Goal: Communication & Community: Connect with others

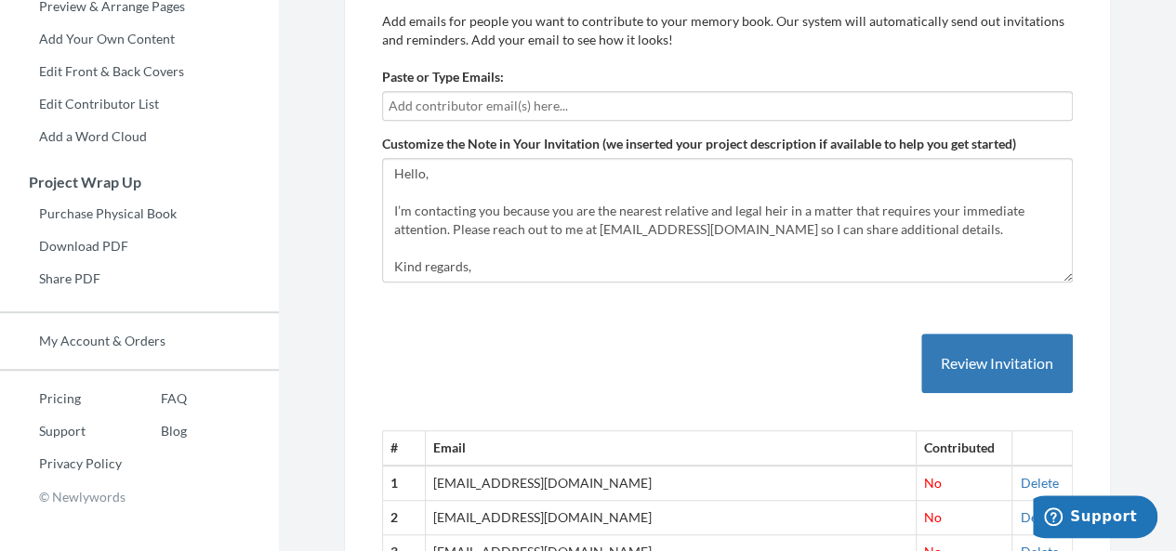
scroll to position [318, 0]
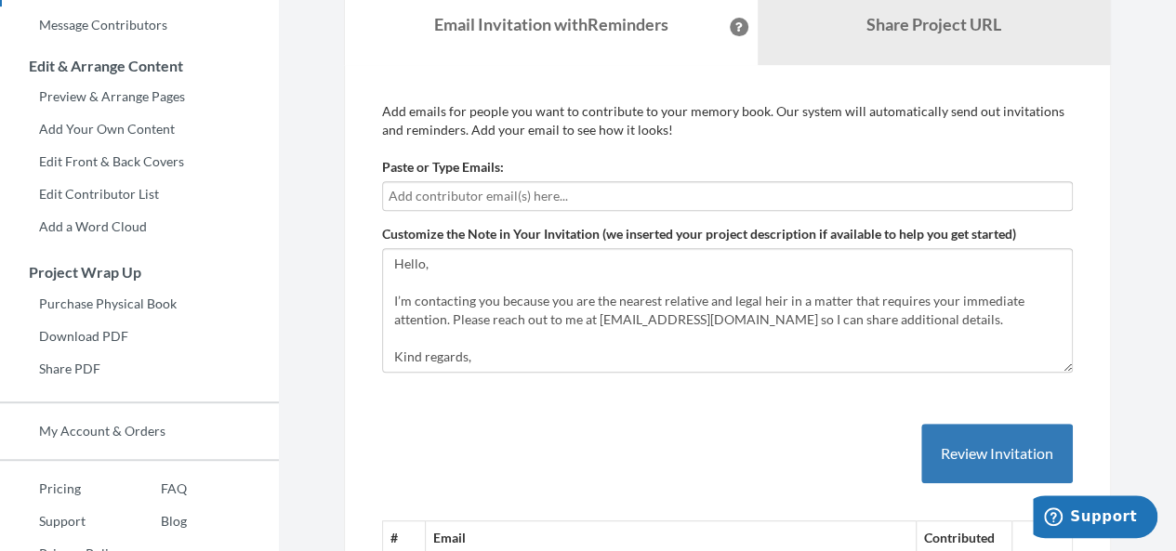
click at [514, 186] on input "text" at bounding box center [728, 196] width 678 height 20
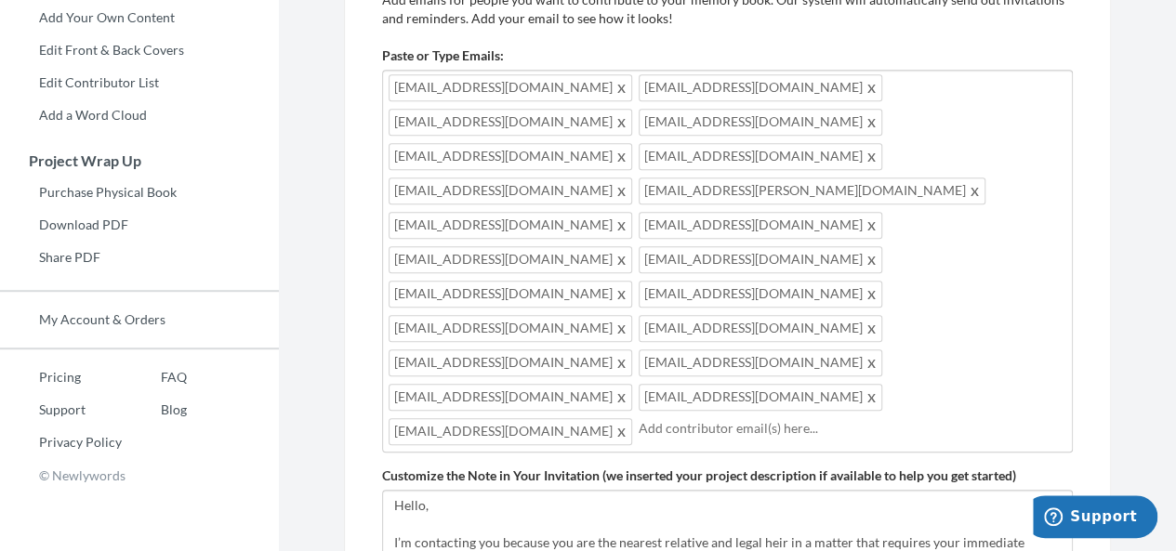
scroll to position [641, 0]
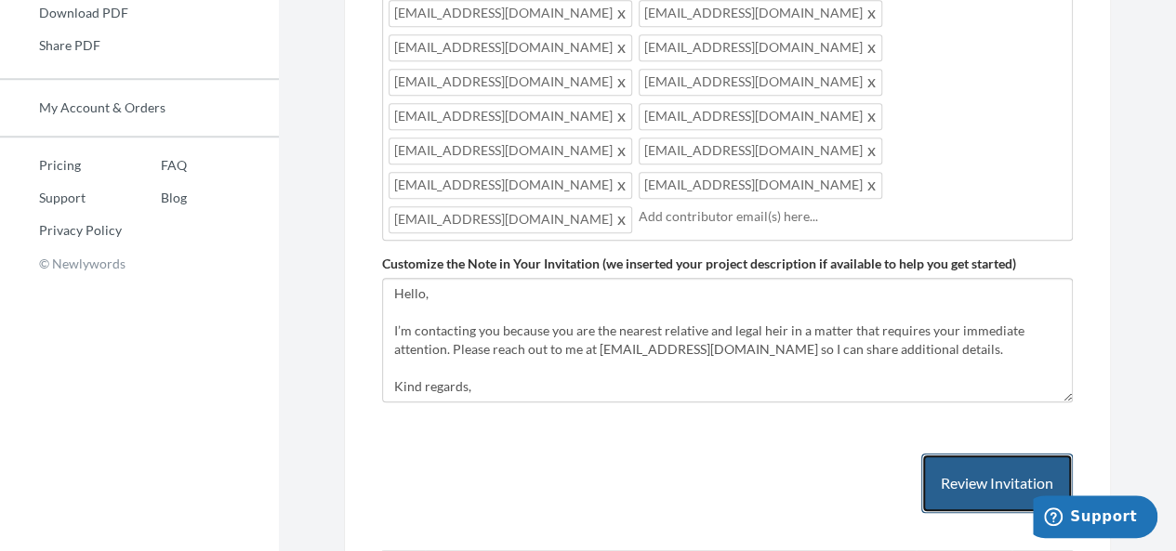
click at [1042, 454] on button "Review Invitation" at bounding box center [997, 484] width 152 height 60
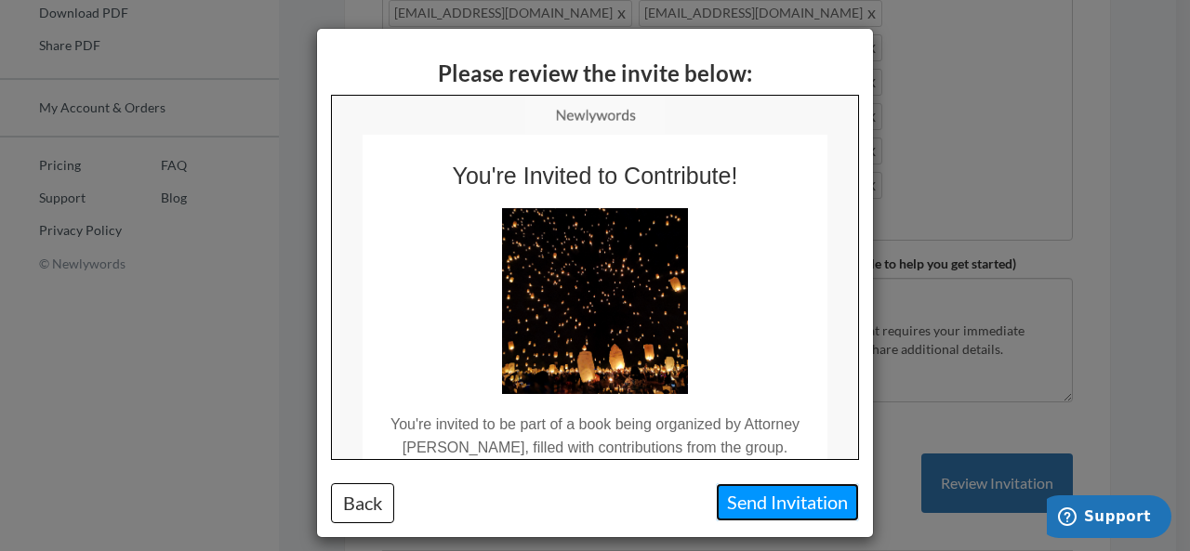
click at [746, 492] on button "Send Invitation" at bounding box center [787, 502] width 143 height 38
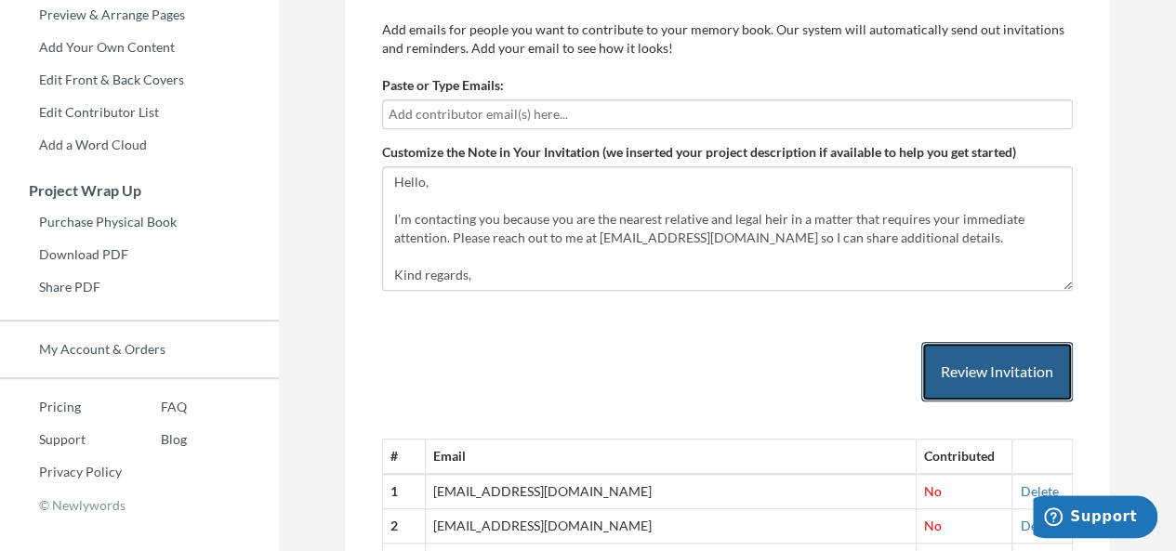
scroll to position [248, 0]
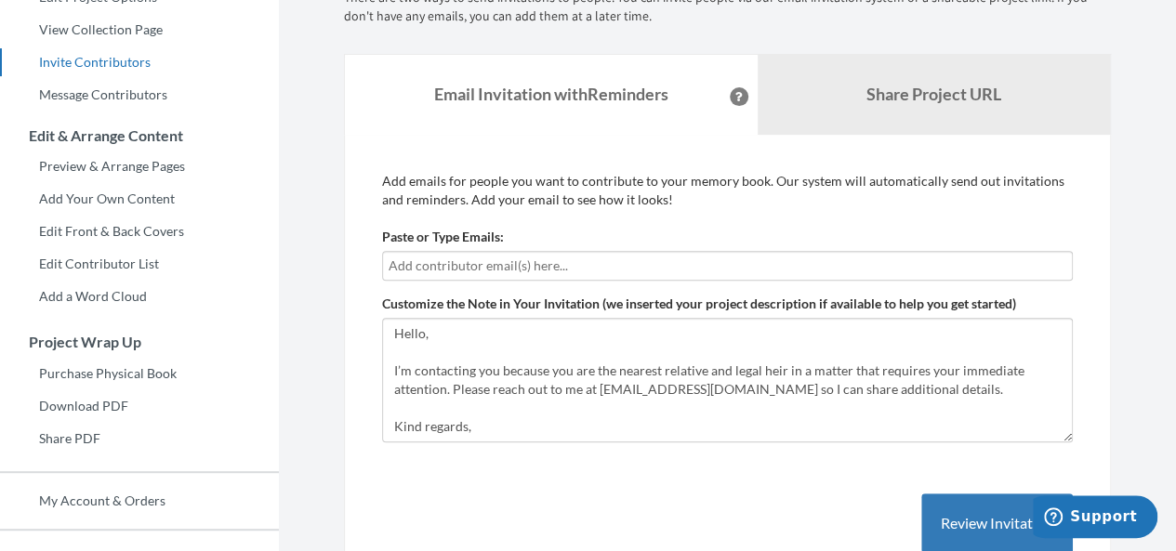
click at [522, 269] on input "text" at bounding box center [728, 266] width 678 height 20
click at [486, 261] on input "text" at bounding box center [728, 266] width 678 height 20
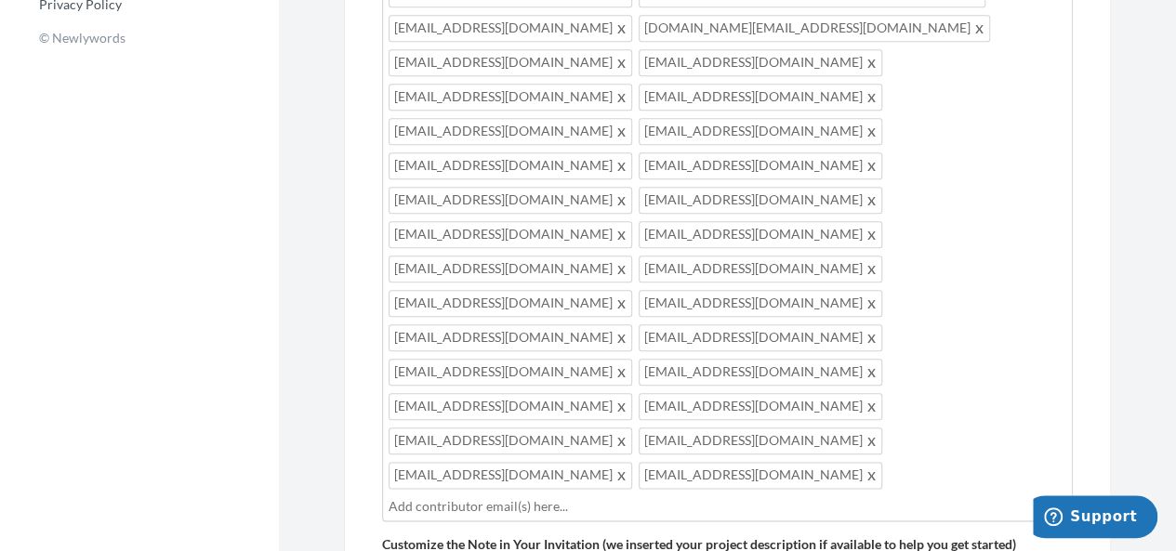
scroll to position [879, 0]
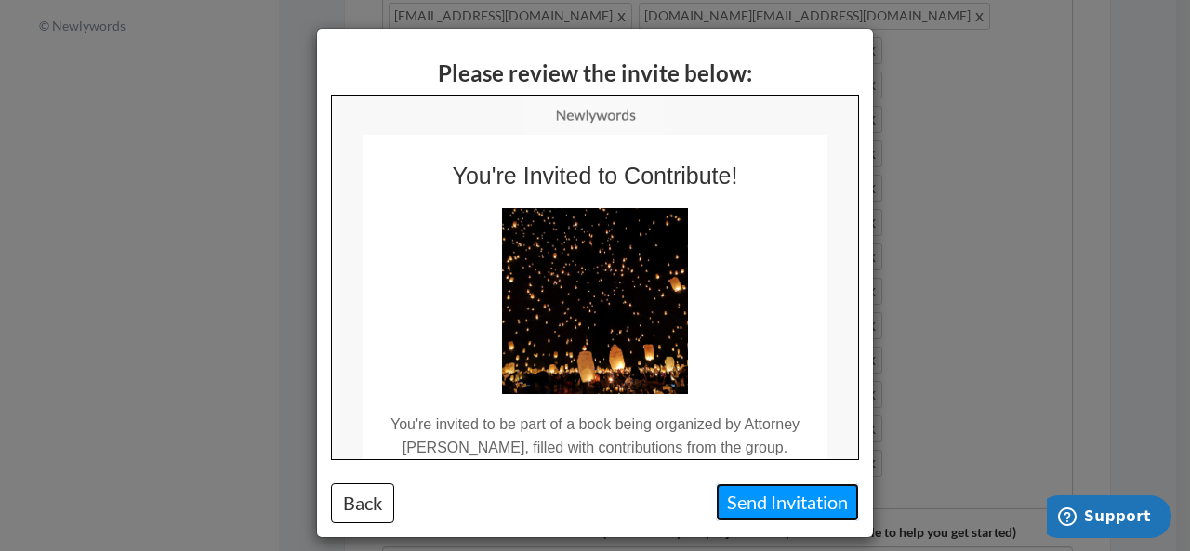
click at [732, 505] on button "Send Invitation" at bounding box center [787, 502] width 143 height 38
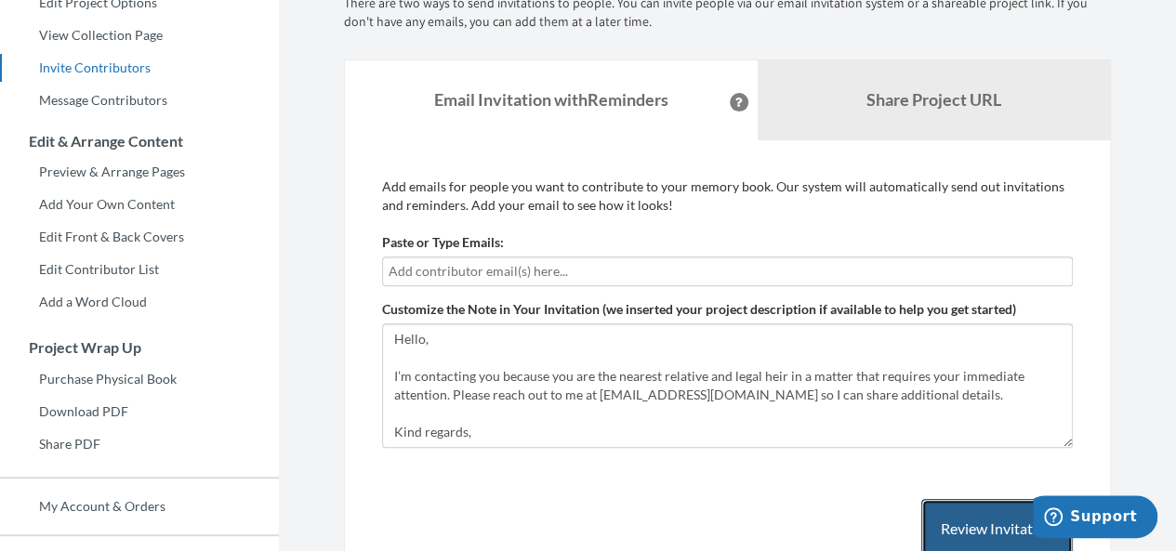
scroll to position [260, 0]
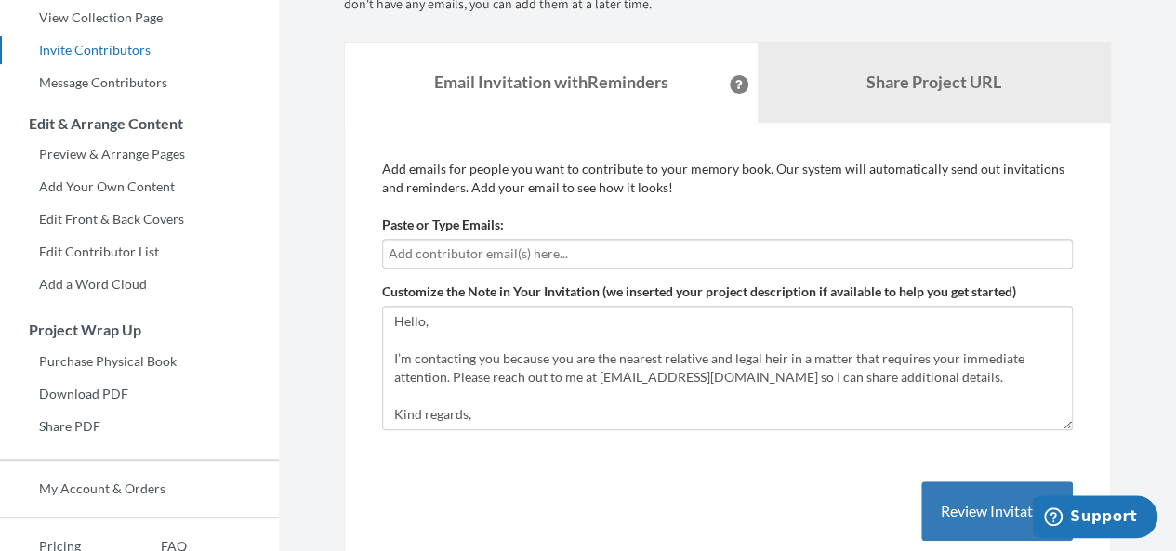
click at [532, 235] on div "Paste or Type Emails:" at bounding box center [727, 242] width 691 height 53
click at [523, 246] on input "text" at bounding box center [728, 254] width 678 height 20
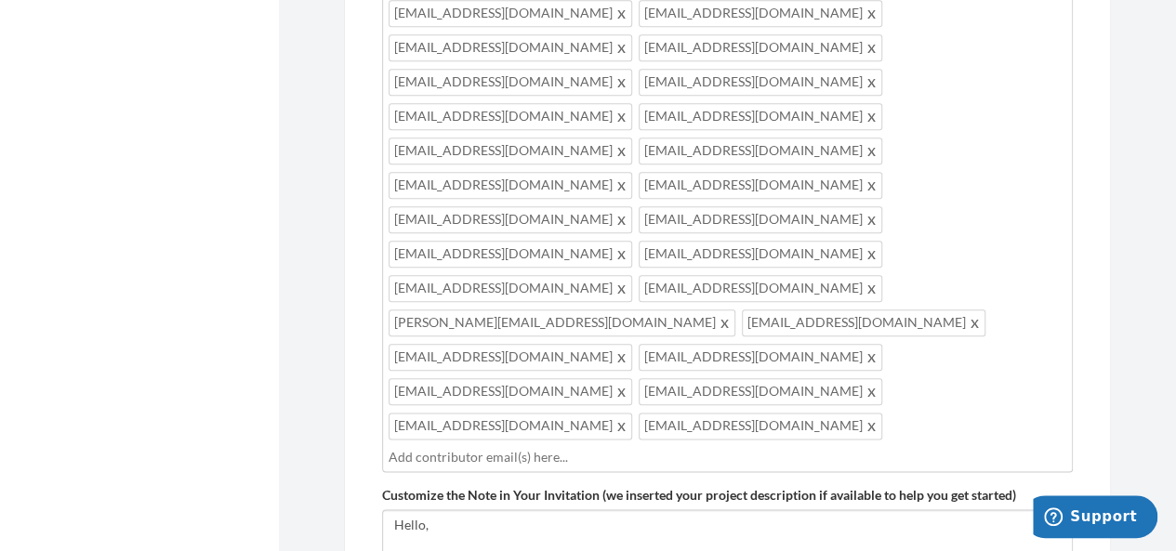
scroll to position [991, 0]
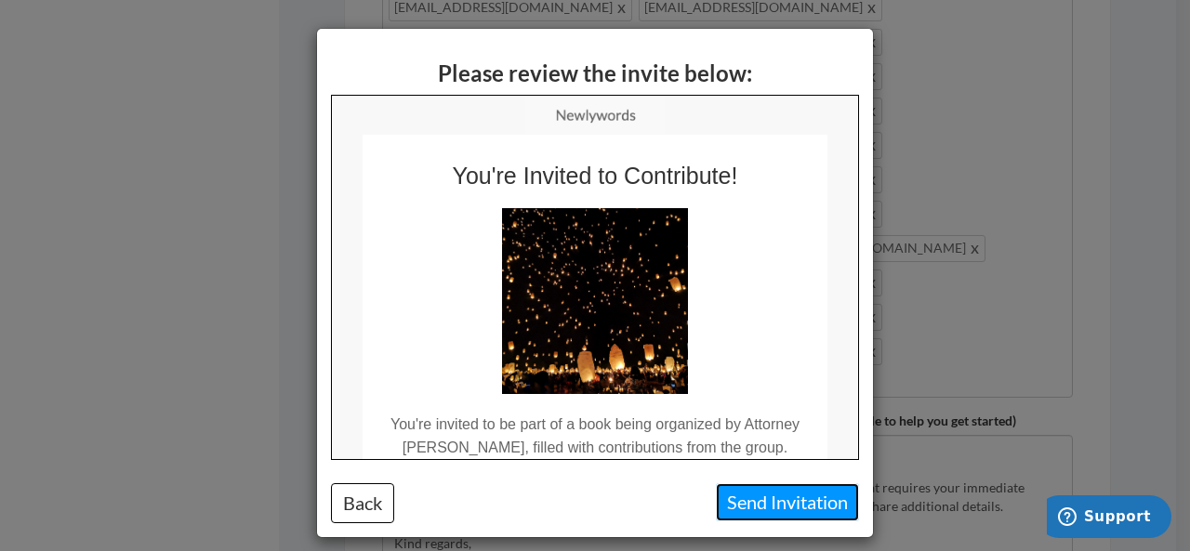
click at [776, 507] on button "Send Invitation" at bounding box center [787, 502] width 143 height 38
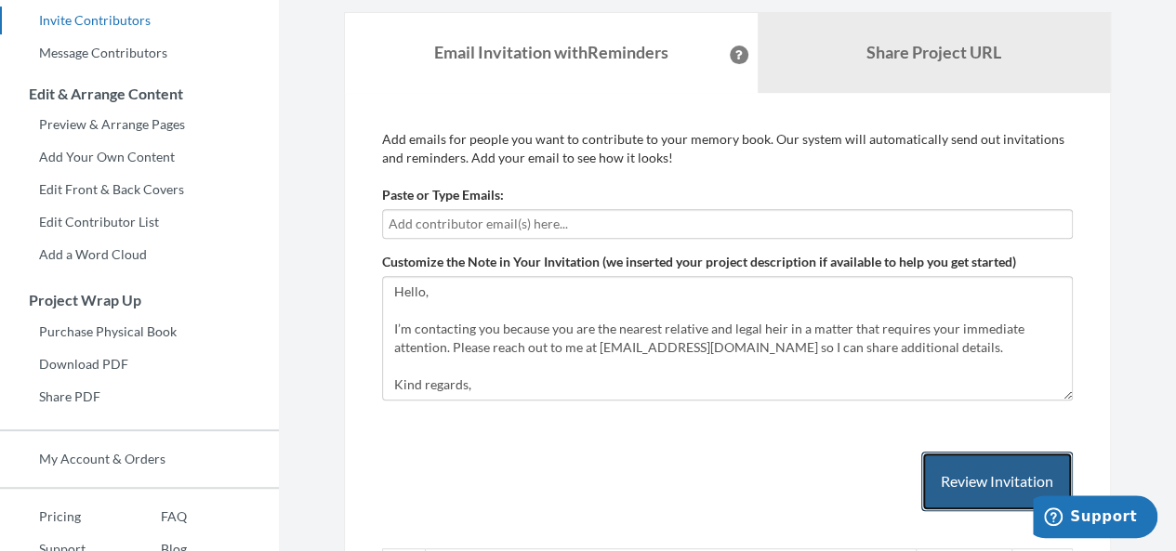
scroll to position [259, 0]
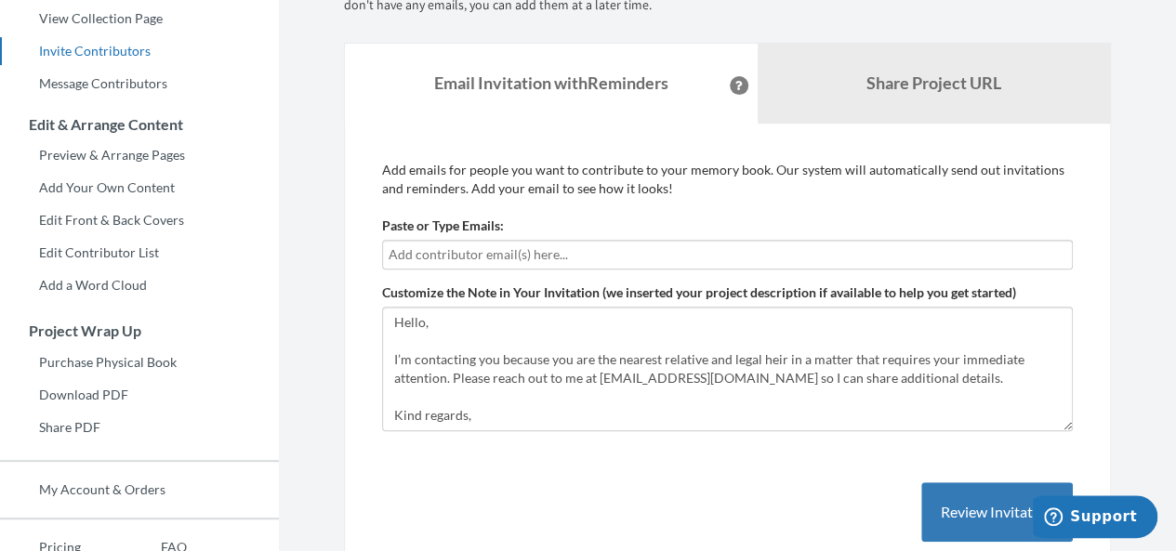
click at [522, 249] on input "text" at bounding box center [728, 254] width 678 height 20
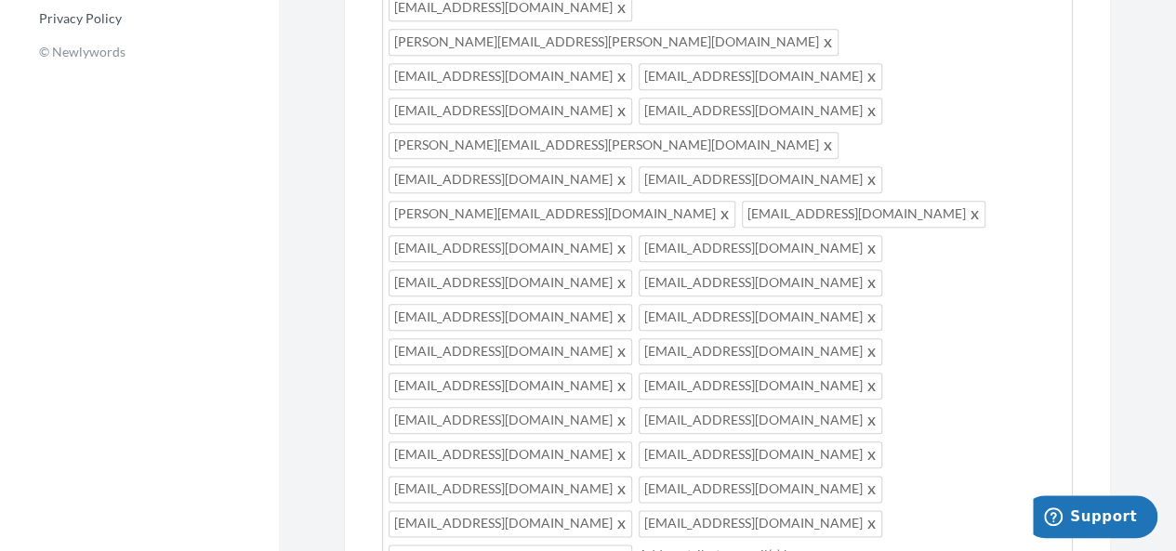
scroll to position [928, 0]
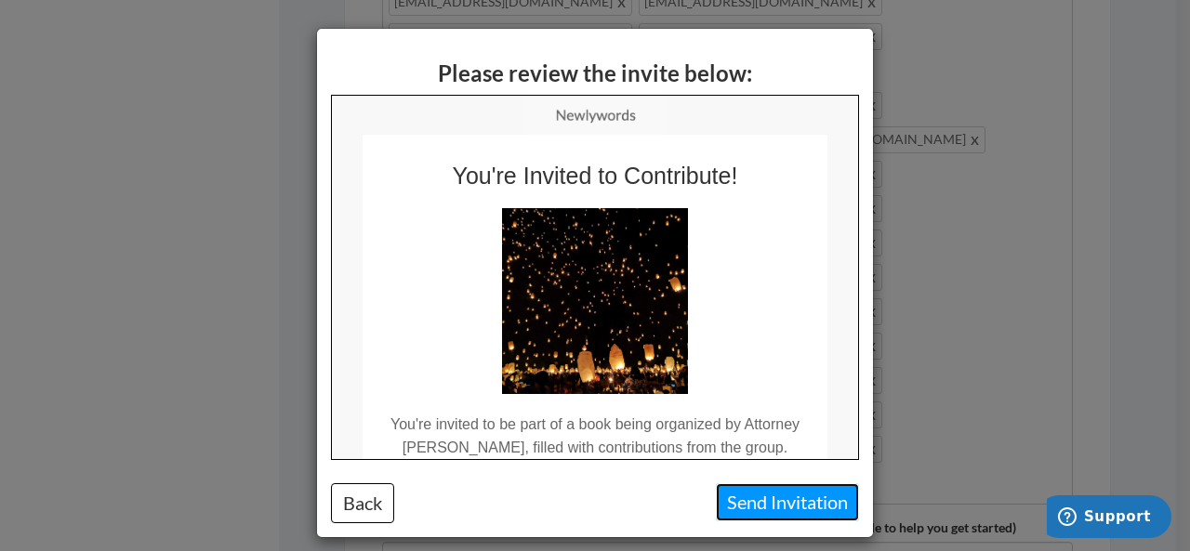
click at [757, 501] on button "Send Invitation" at bounding box center [787, 502] width 143 height 38
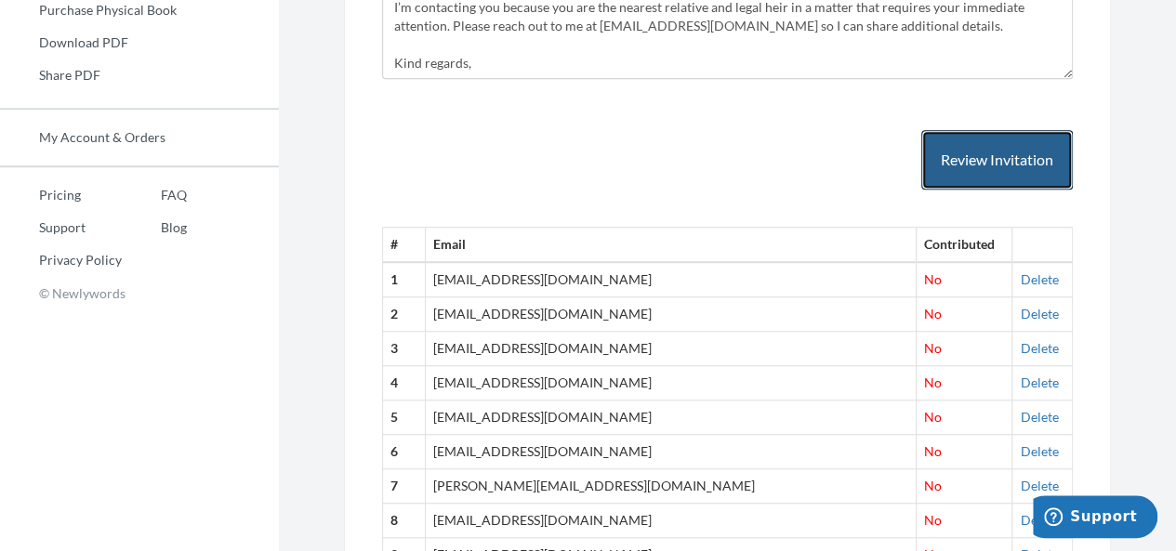
scroll to position [280, 0]
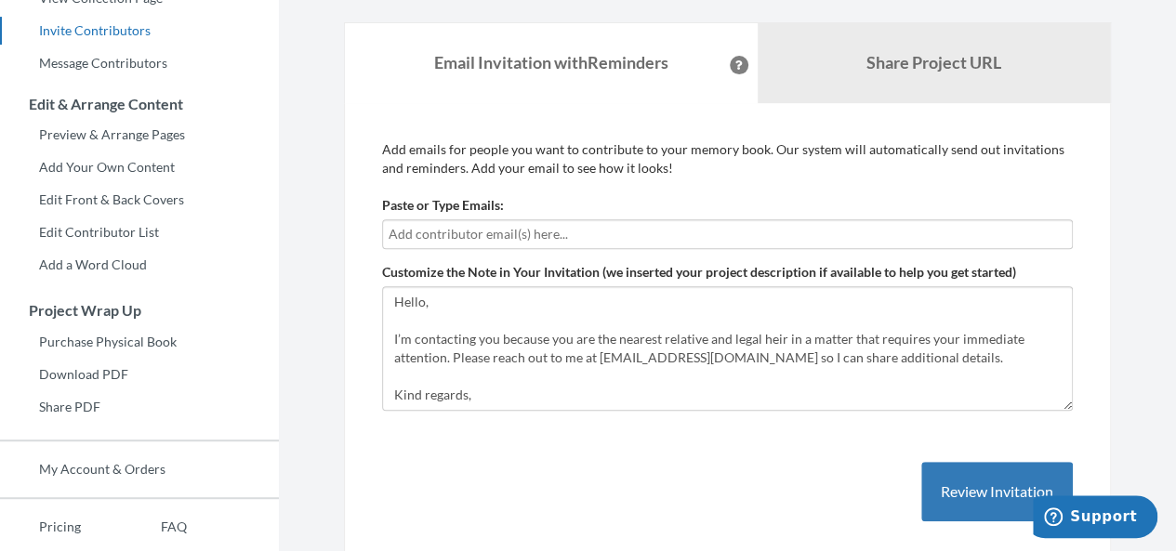
click at [486, 233] on input "text" at bounding box center [728, 234] width 678 height 20
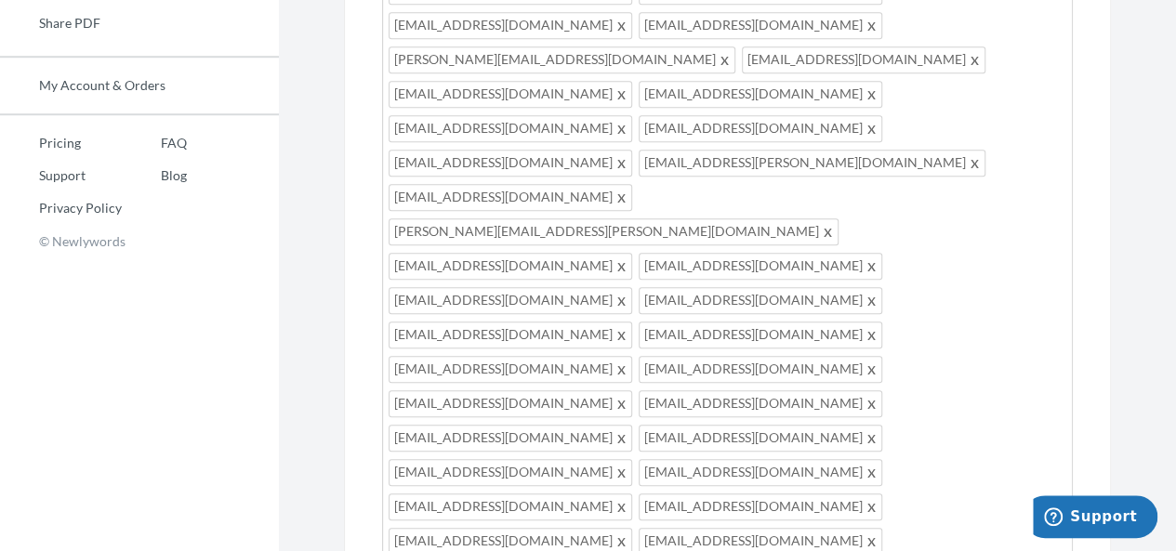
scroll to position [812, 0]
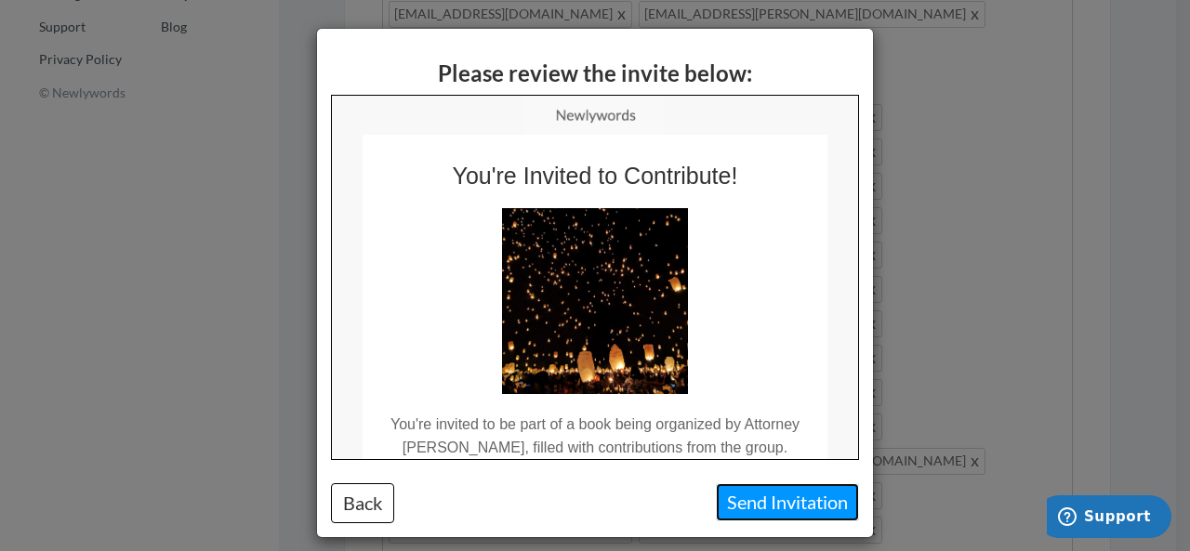
click at [738, 510] on button "Send Invitation" at bounding box center [787, 502] width 143 height 38
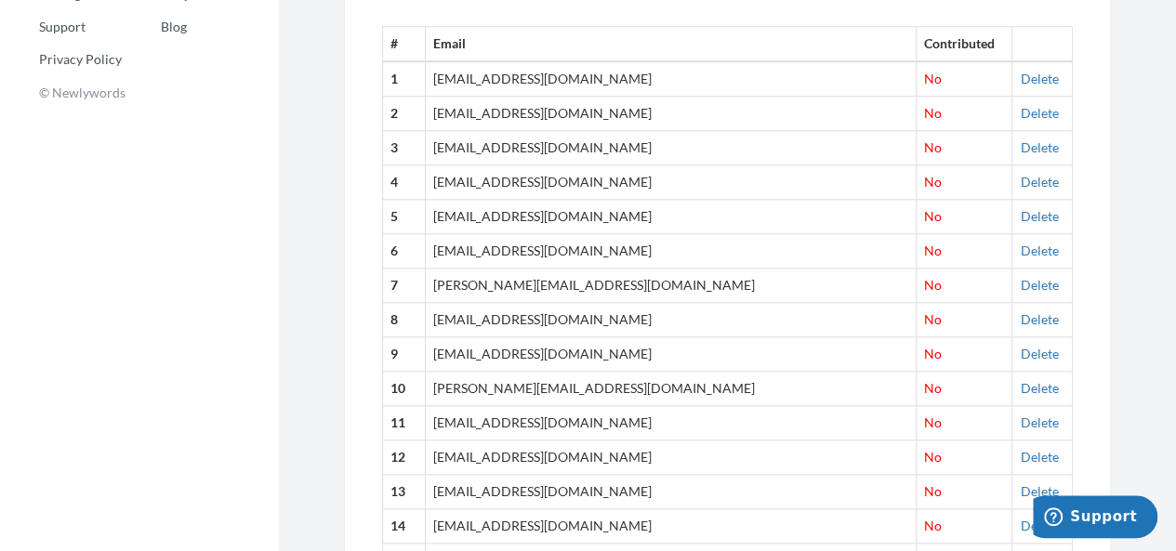
scroll to position [331, 0]
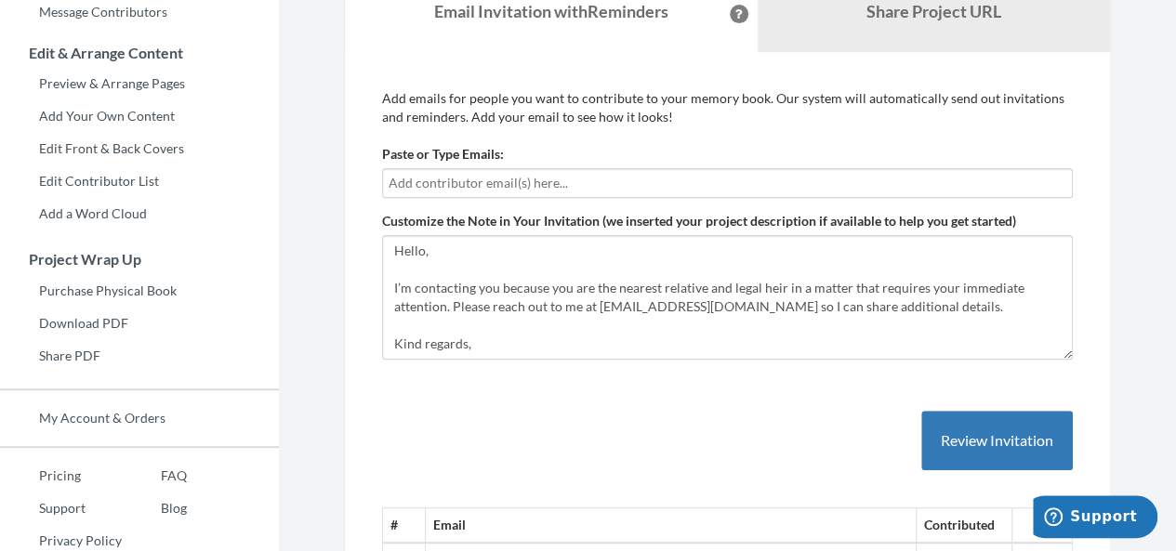
click at [461, 187] on input "text" at bounding box center [728, 183] width 678 height 20
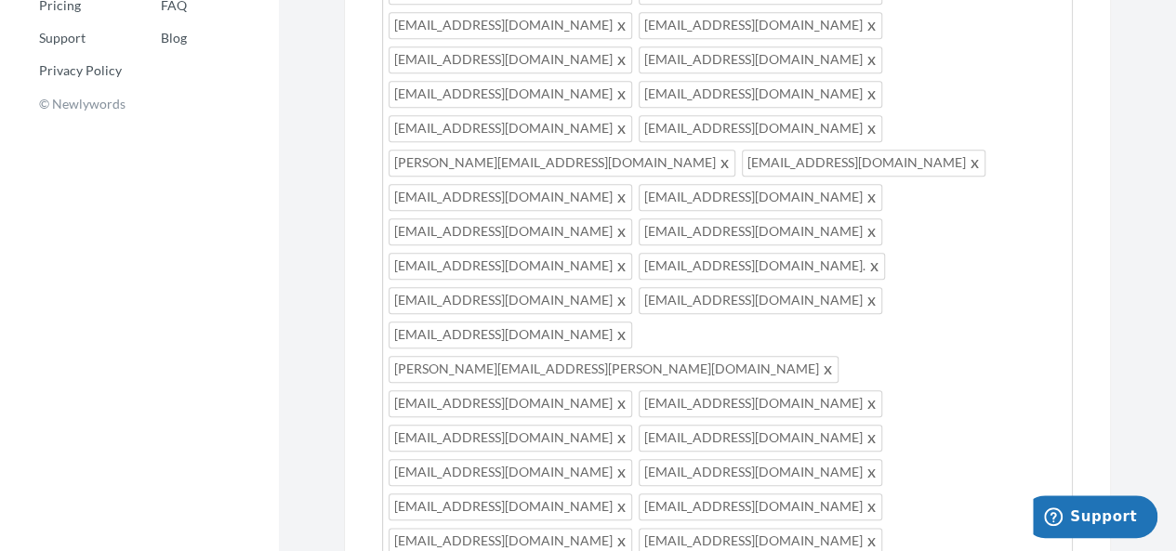
scroll to position [863, 0]
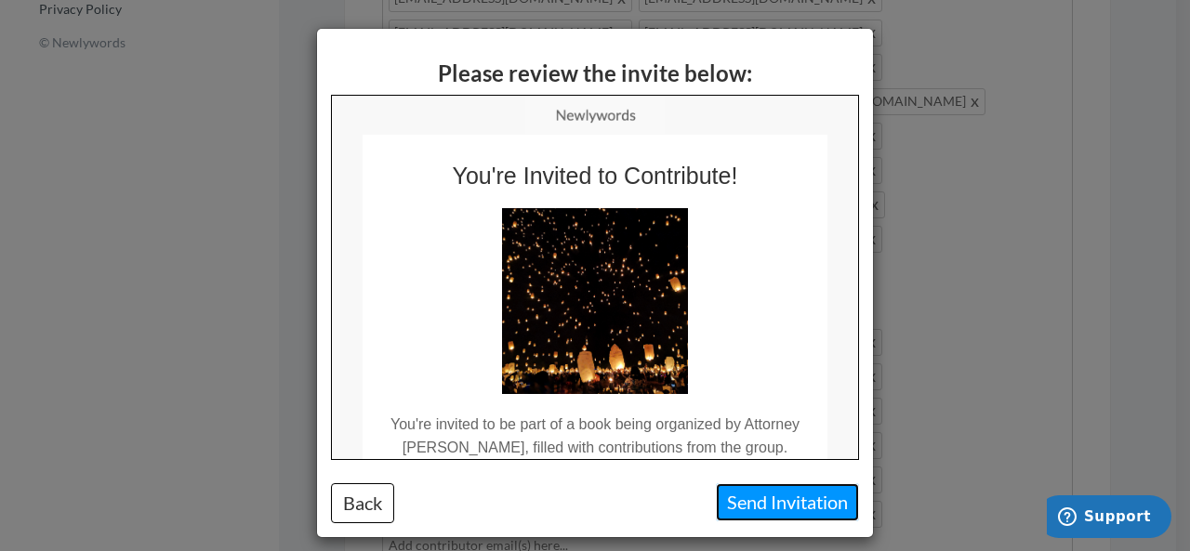
click at [727, 494] on button "Send Invitation" at bounding box center [787, 502] width 143 height 38
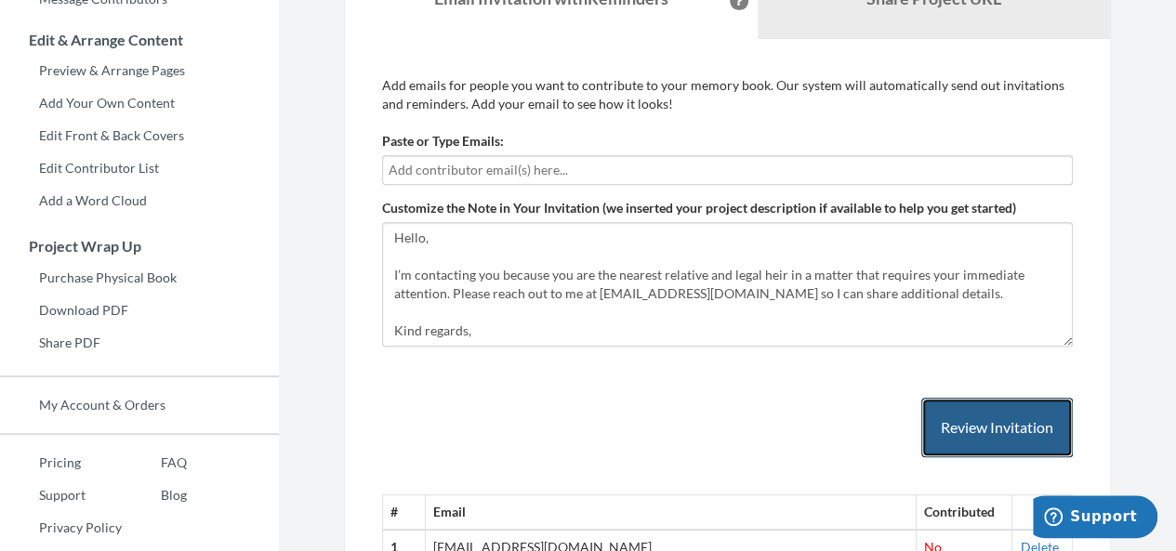
scroll to position [381, 0]
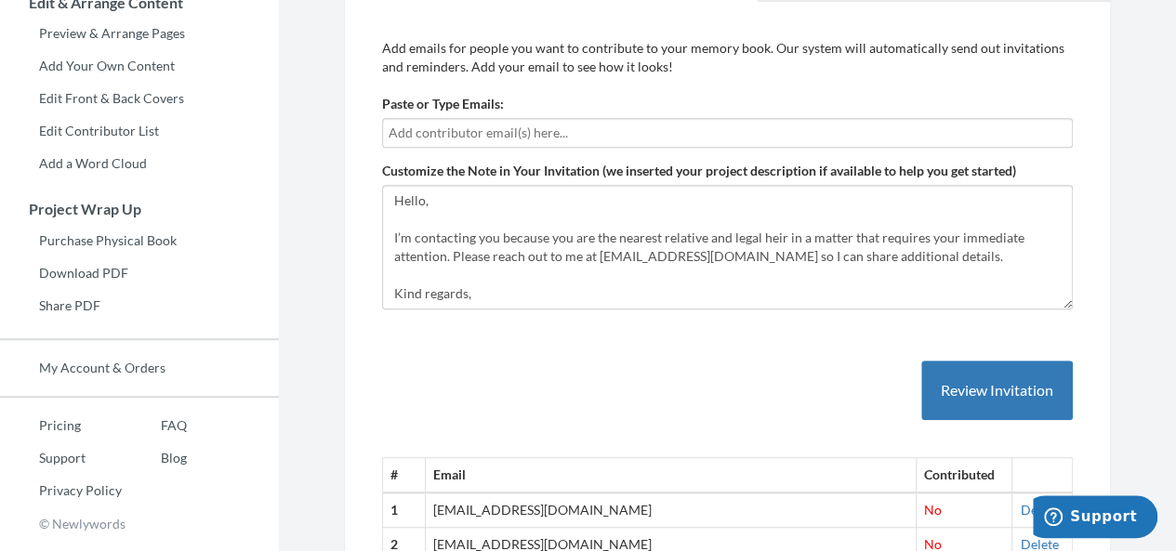
click at [498, 118] on div at bounding box center [727, 133] width 691 height 30
click at [522, 127] on input "text" at bounding box center [728, 133] width 678 height 20
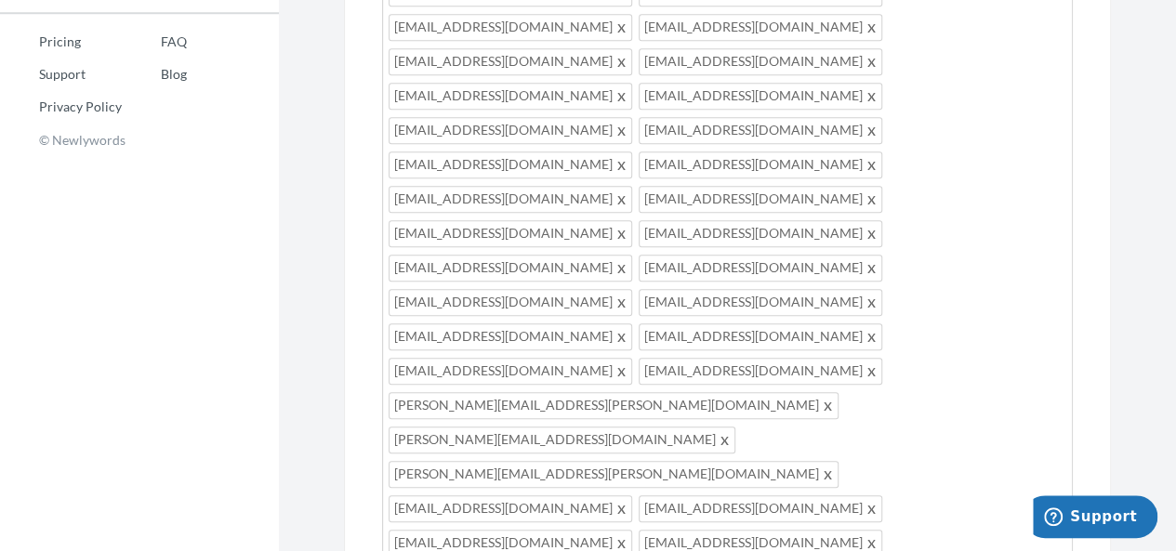
scroll to position [851, 0]
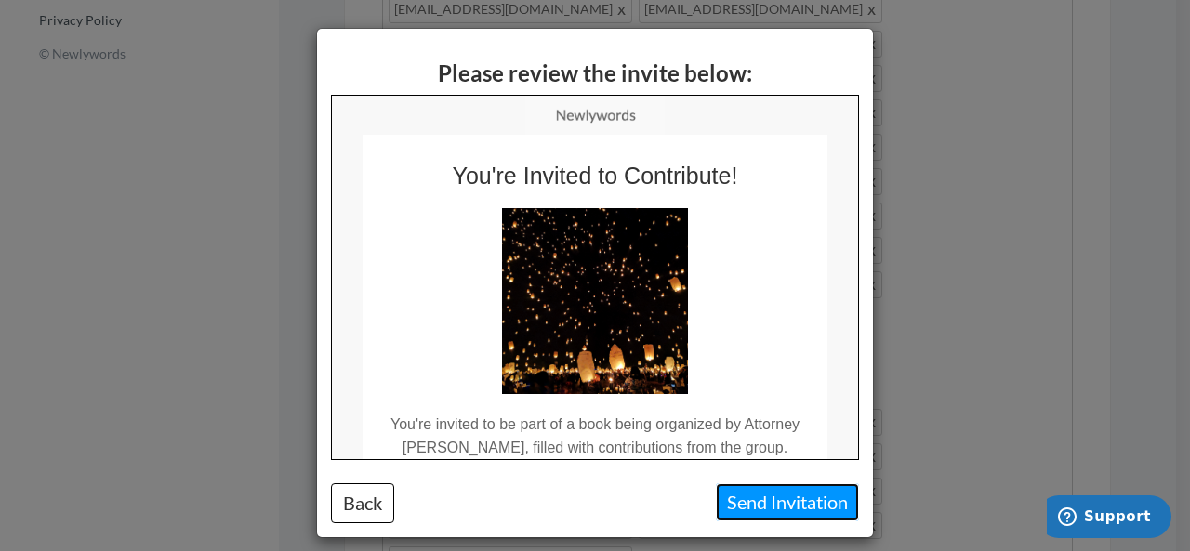
click at [750, 503] on button "Send Invitation" at bounding box center [787, 502] width 143 height 38
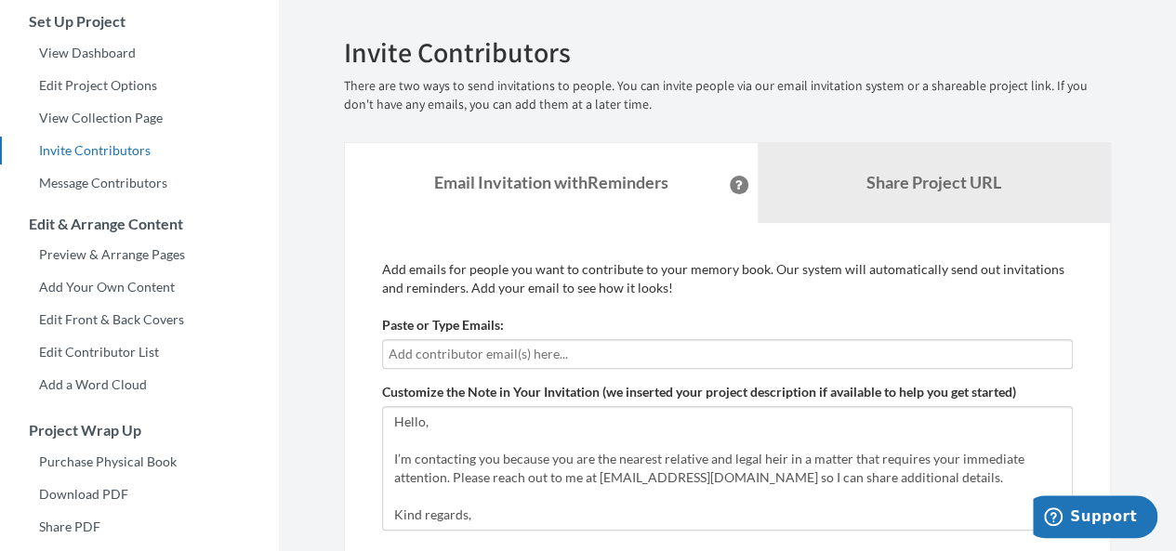
scroll to position [200, 0]
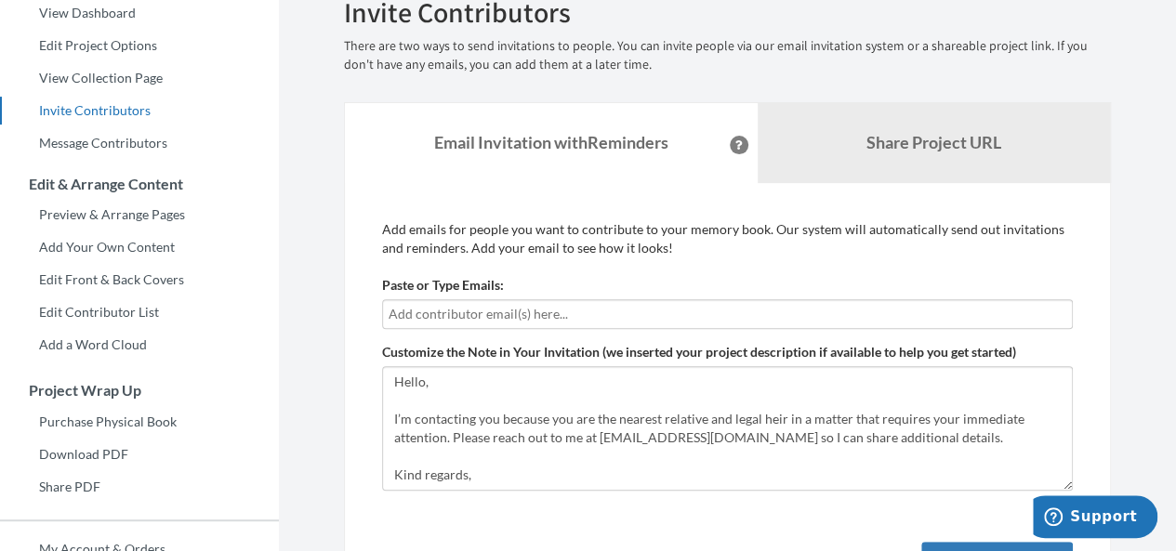
click at [582, 304] on input "text" at bounding box center [728, 314] width 678 height 20
click at [485, 308] on input "text" at bounding box center [728, 314] width 678 height 20
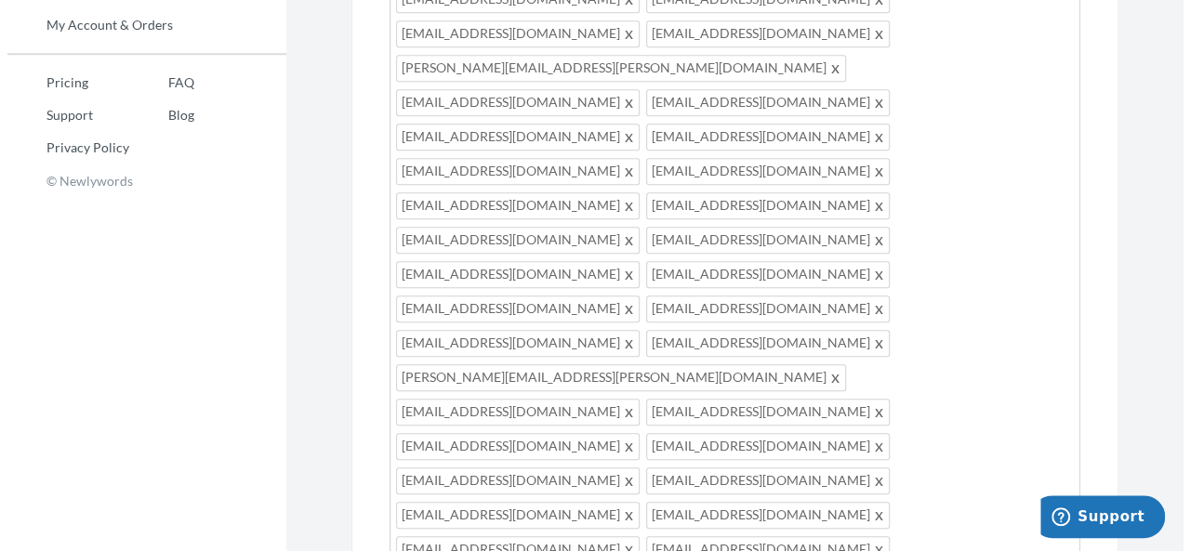
scroll to position [732, 0]
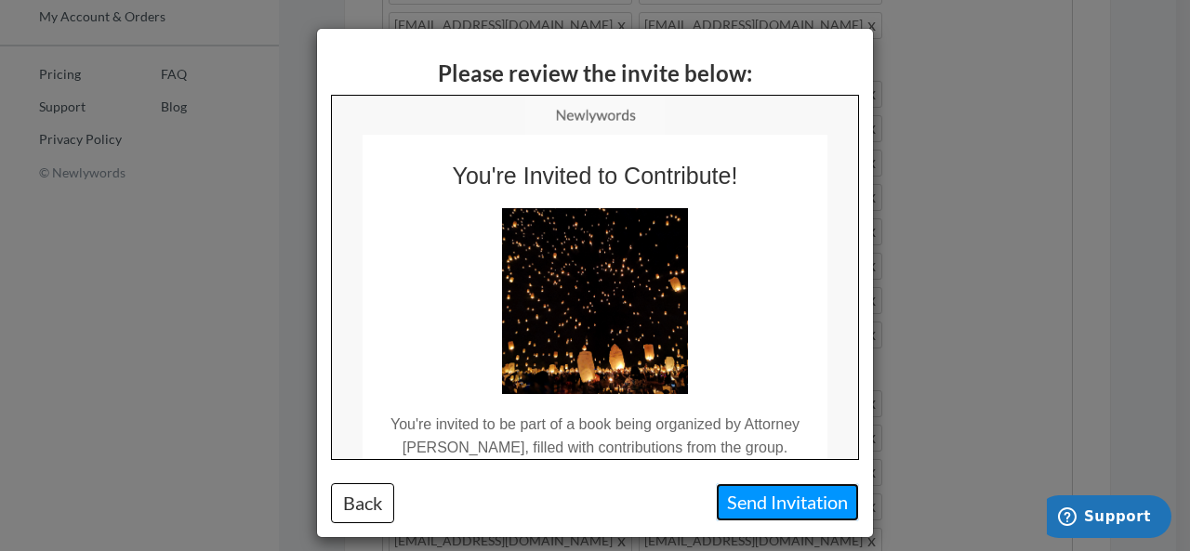
click at [758, 511] on button "Send Invitation" at bounding box center [787, 502] width 143 height 38
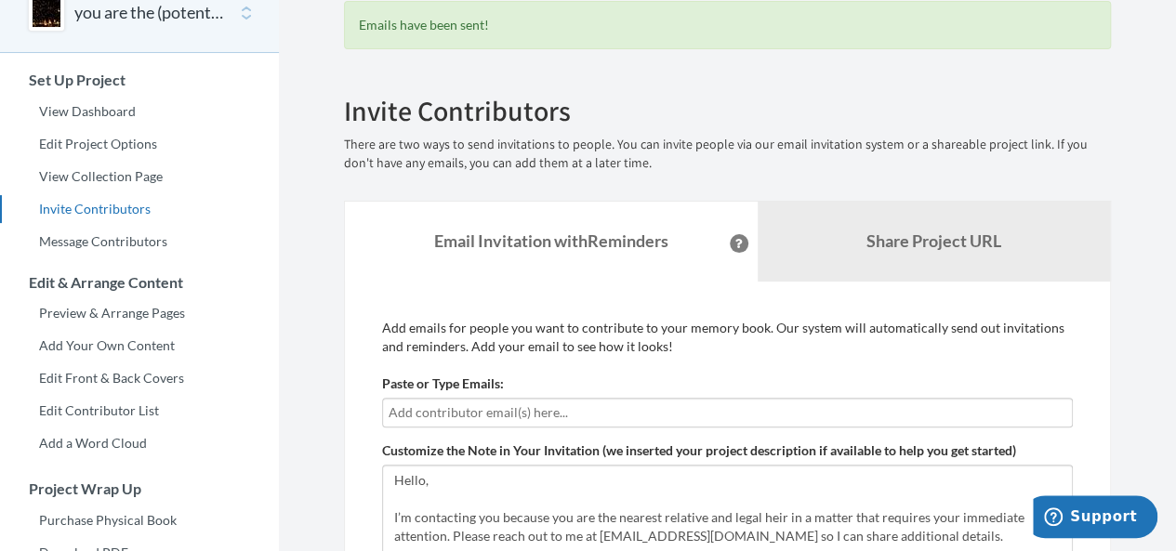
scroll to position [112, 0]
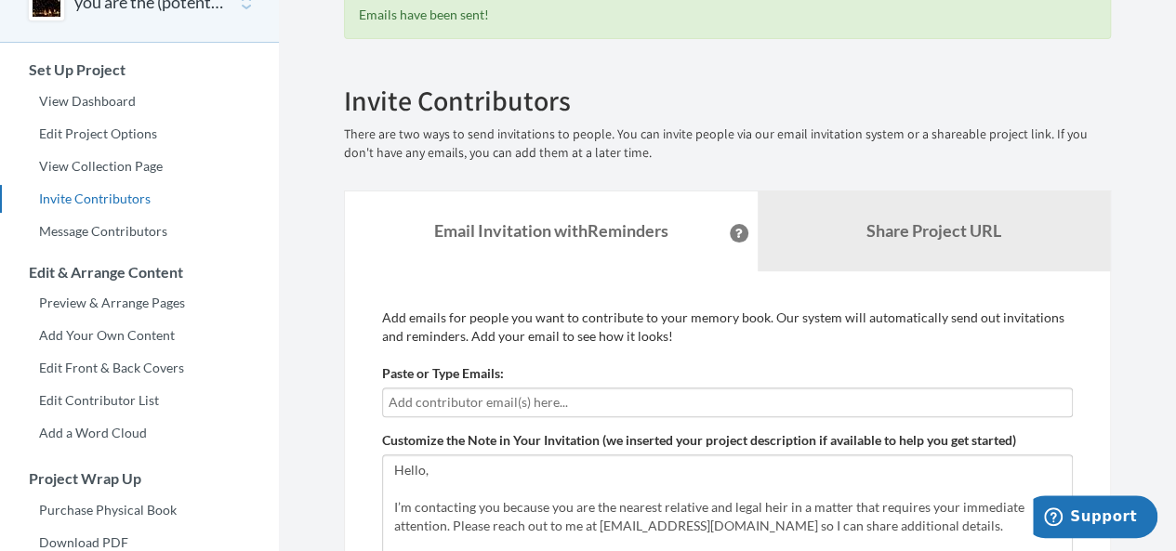
click at [504, 398] on input "text" at bounding box center [728, 402] width 678 height 20
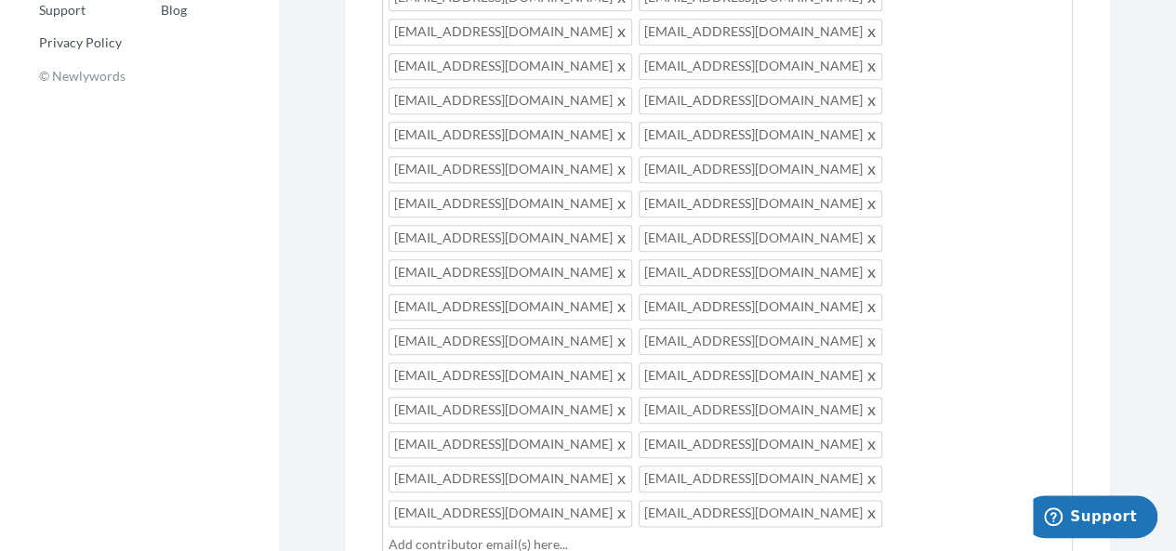
scroll to position [866, 0]
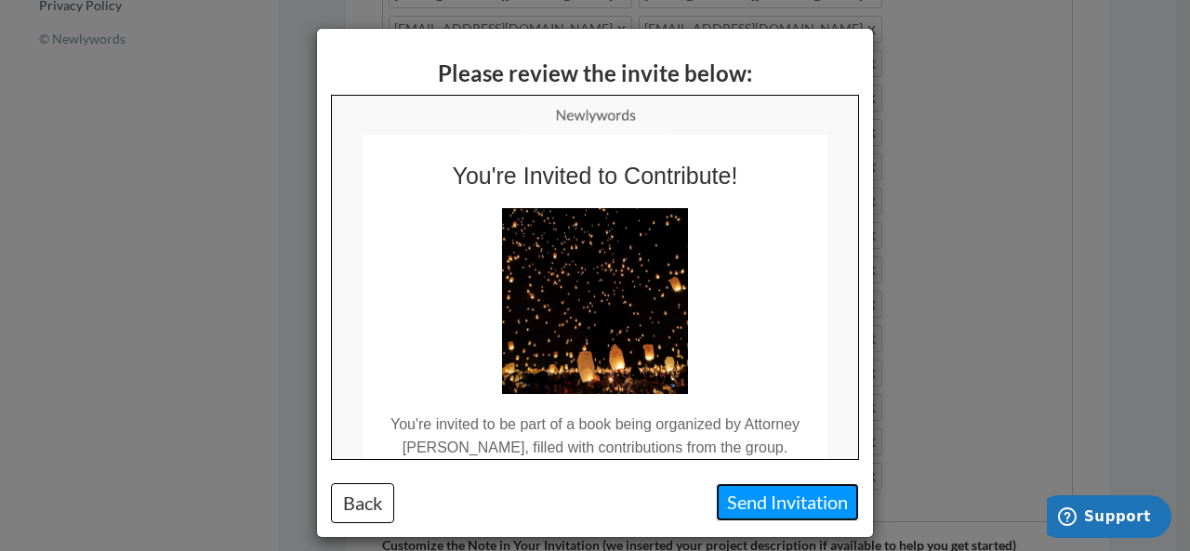
click at [758, 492] on button "Send Invitation" at bounding box center [787, 502] width 143 height 38
